Goal: Task Accomplishment & Management: Use online tool/utility

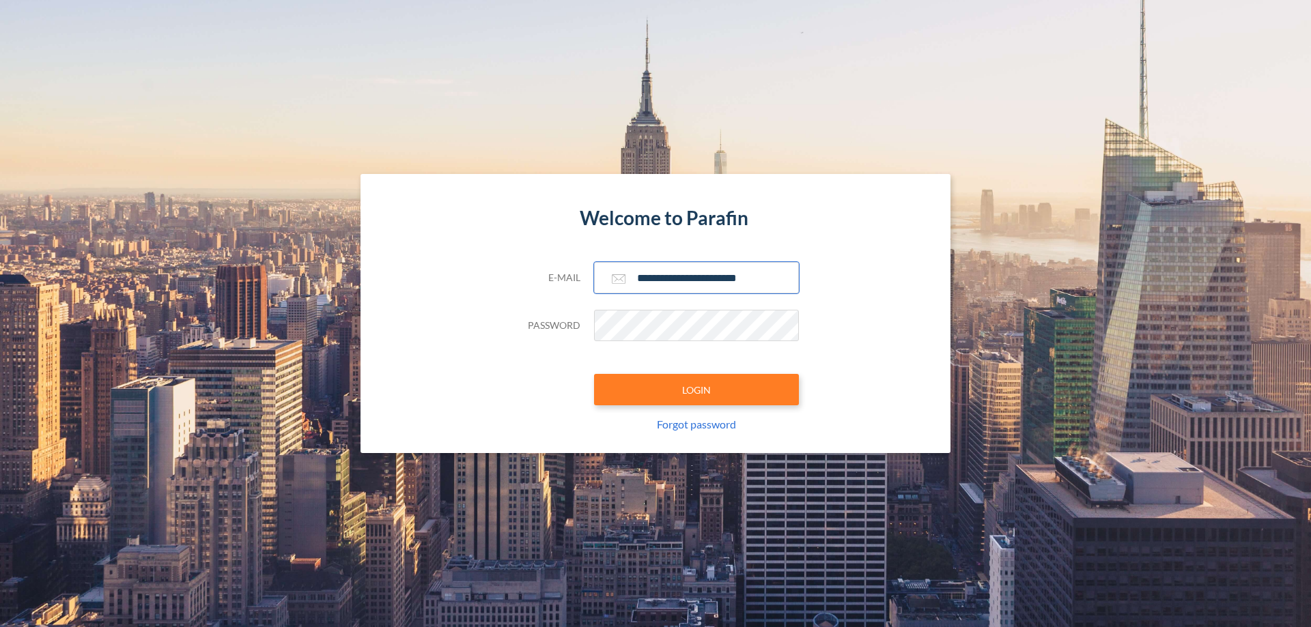
type input "**********"
click at [696, 390] on button "LOGIN" at bounding box center [696, 389] width 205 height 31
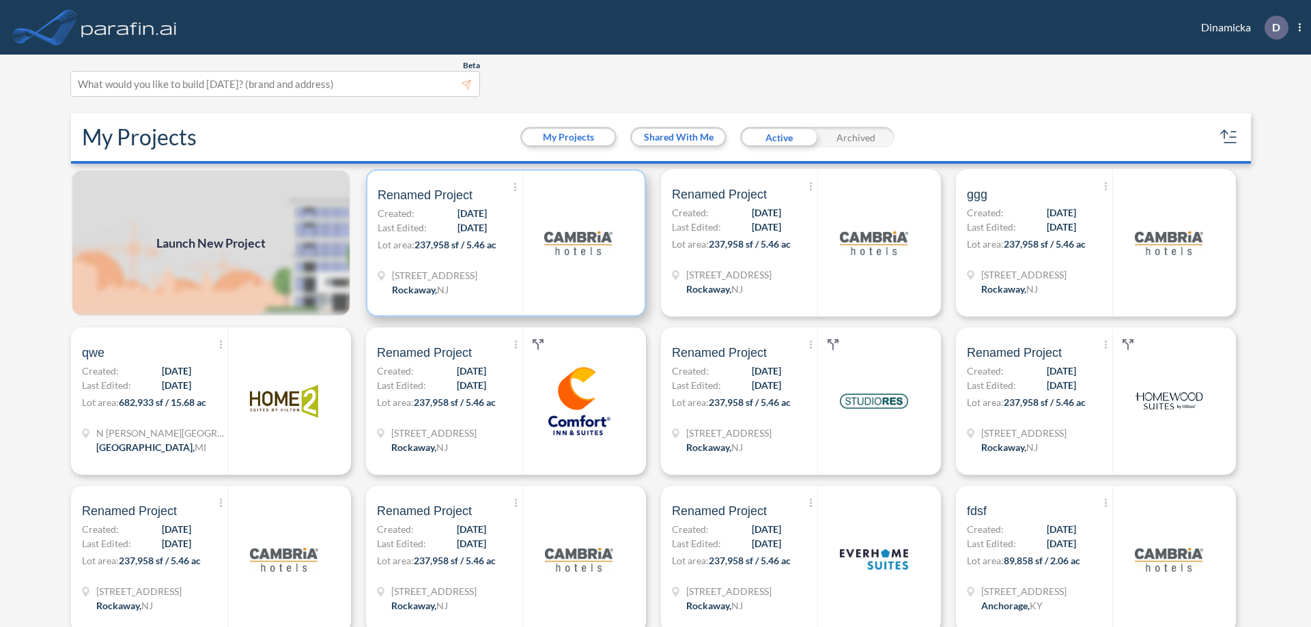
scroll to position [3, 0]
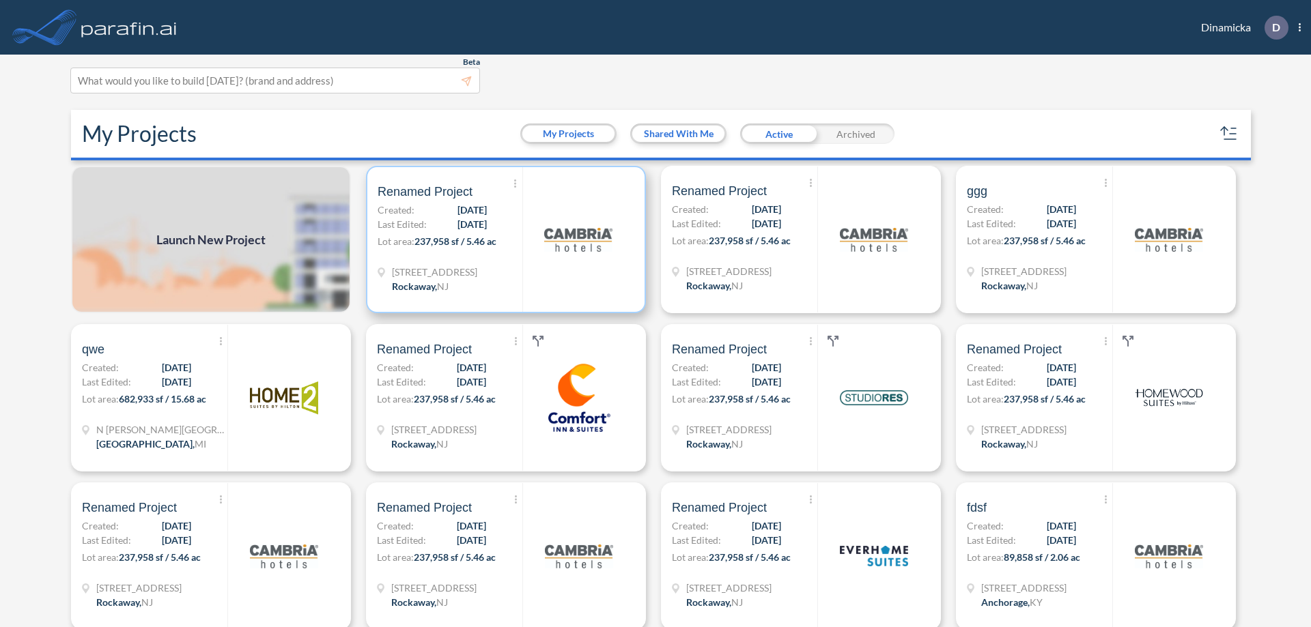
click at [503, 240] on p "Lot area: 237,958 sf / 5.46 ac" at bounding box center [449, 244] width 145 height 20
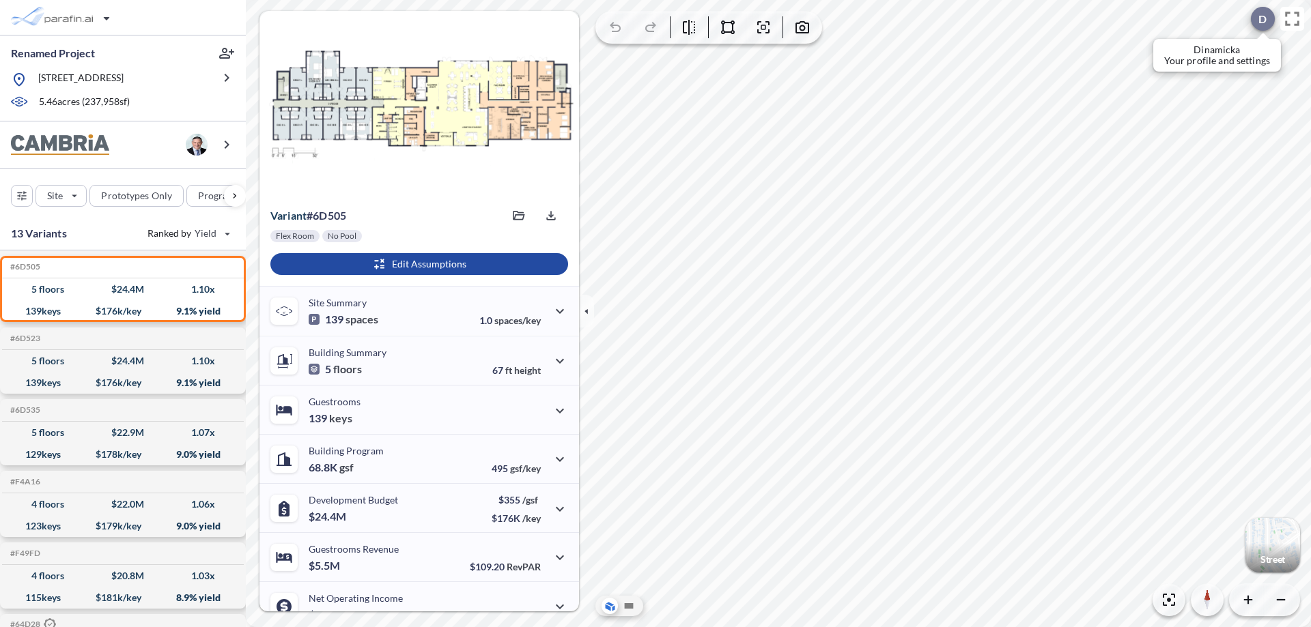
click at [1255, 18] on div at bounding box center [1263, 19] width 24 height 24
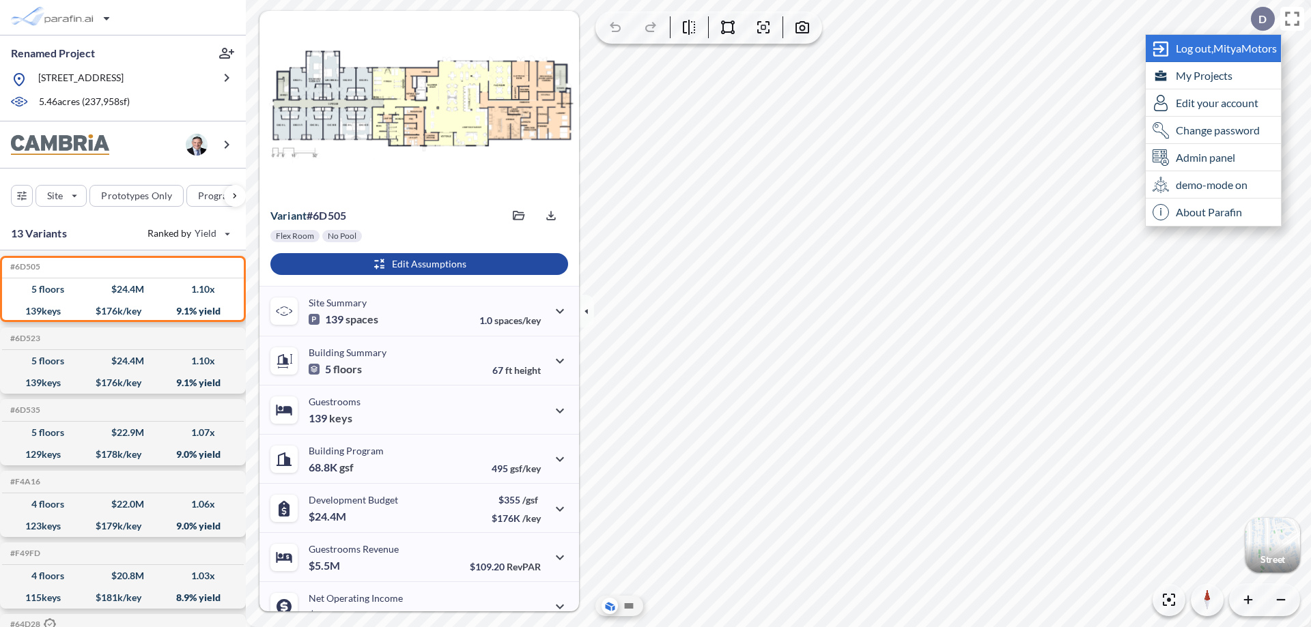
click at [1227, 48] on span "Log out, MityaMotors" at bounding box center [1225, 49] width 101 height 14
